Goal: Find specific page/section: Find specific page/section

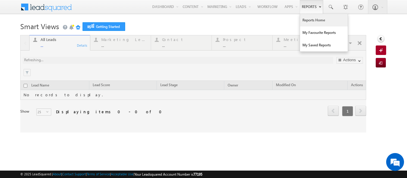
click at [305, 19] on link "Reports Home" at bounding box center [324, 20] width 48 height 13
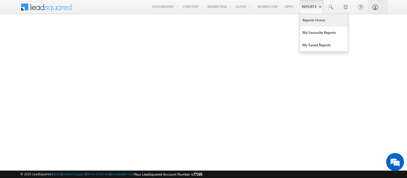
click at [311, 20] on link "Reports Home" at bounding box center [324, 20] width 48 height 13
click at [314, 20] on link "Reports Home" at bounding box center [324, 20] width 48 height 13
click at [307, 19] on link "Reports Home" at bounding box center [324, 20] width 48 height 13
